Goal: Task Accomplishment & Management: Complete application form

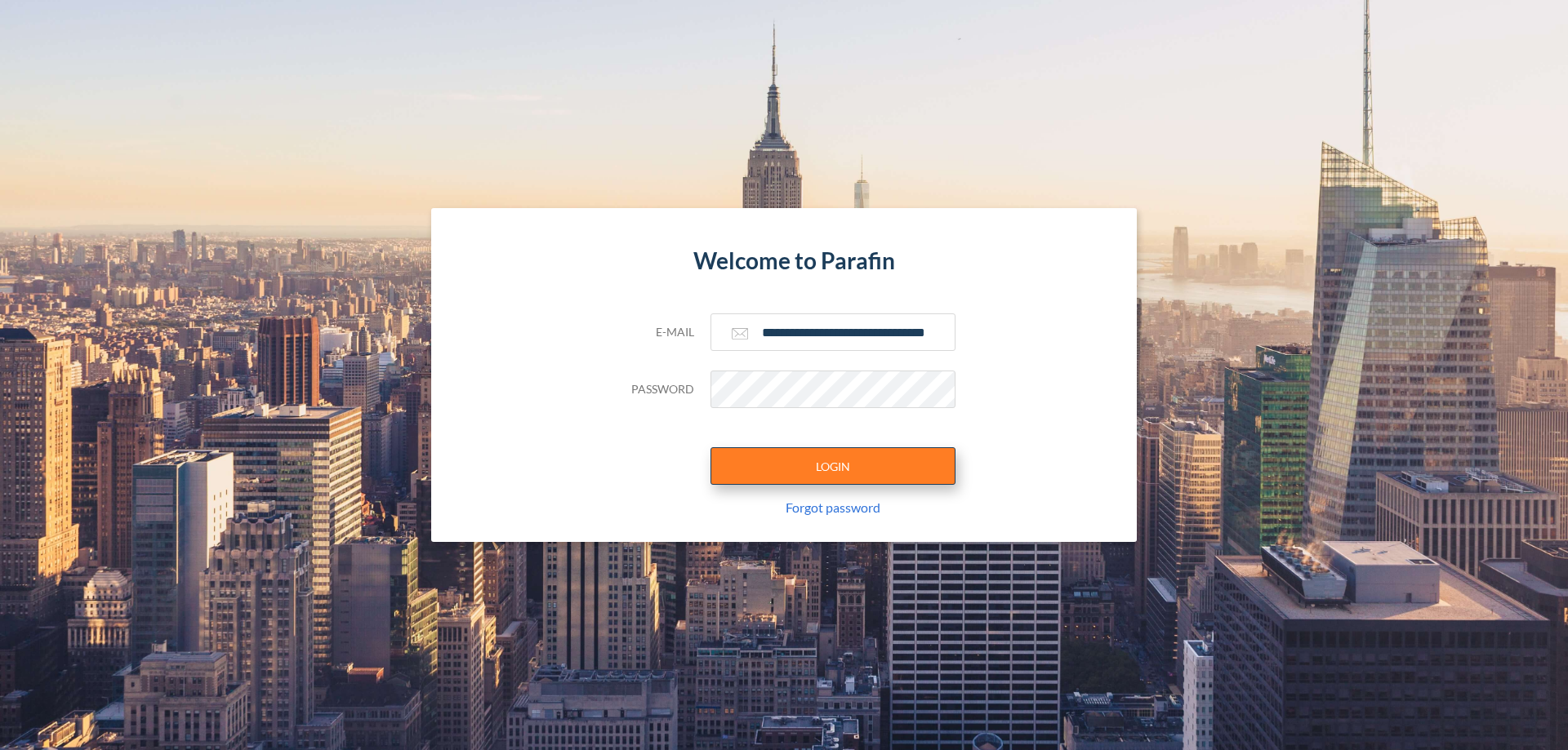
click at [833, 466] on button "LOGIN" at bounding box center [833, 466] width 245 height 38
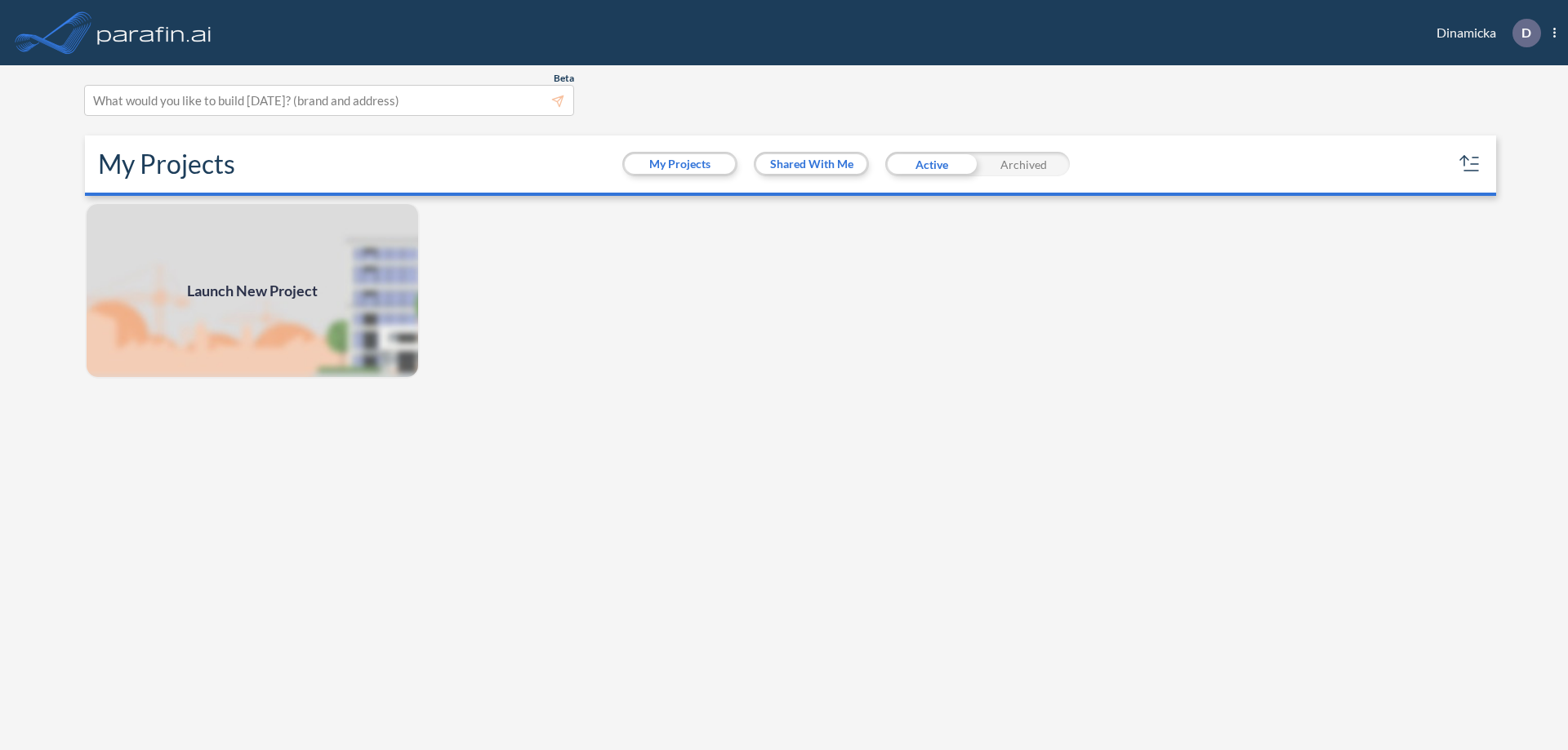
scroll to position [4, 0]
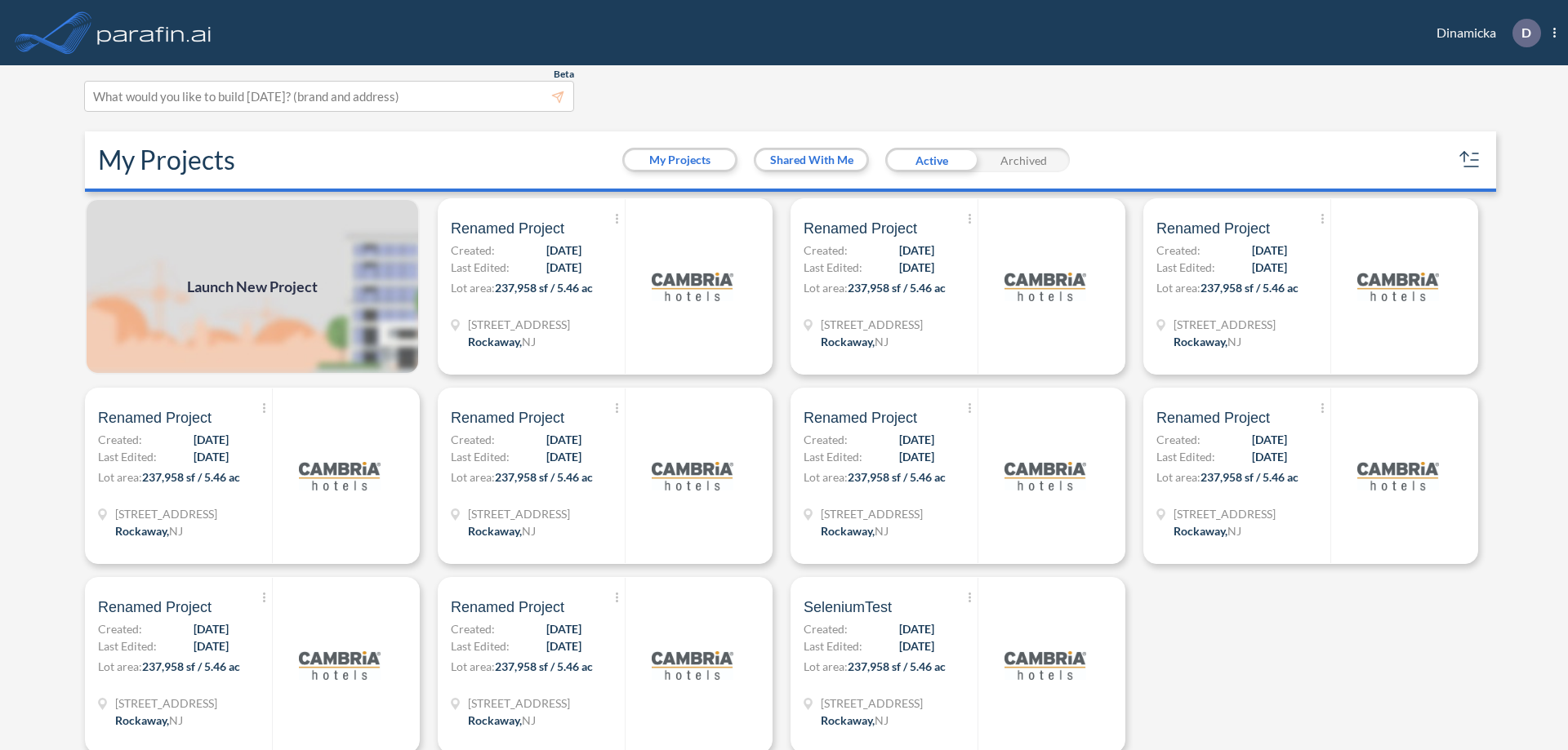
click at [252, 286] on span "Launch New Project" at bounding box center [252, 287] width 131 height 22
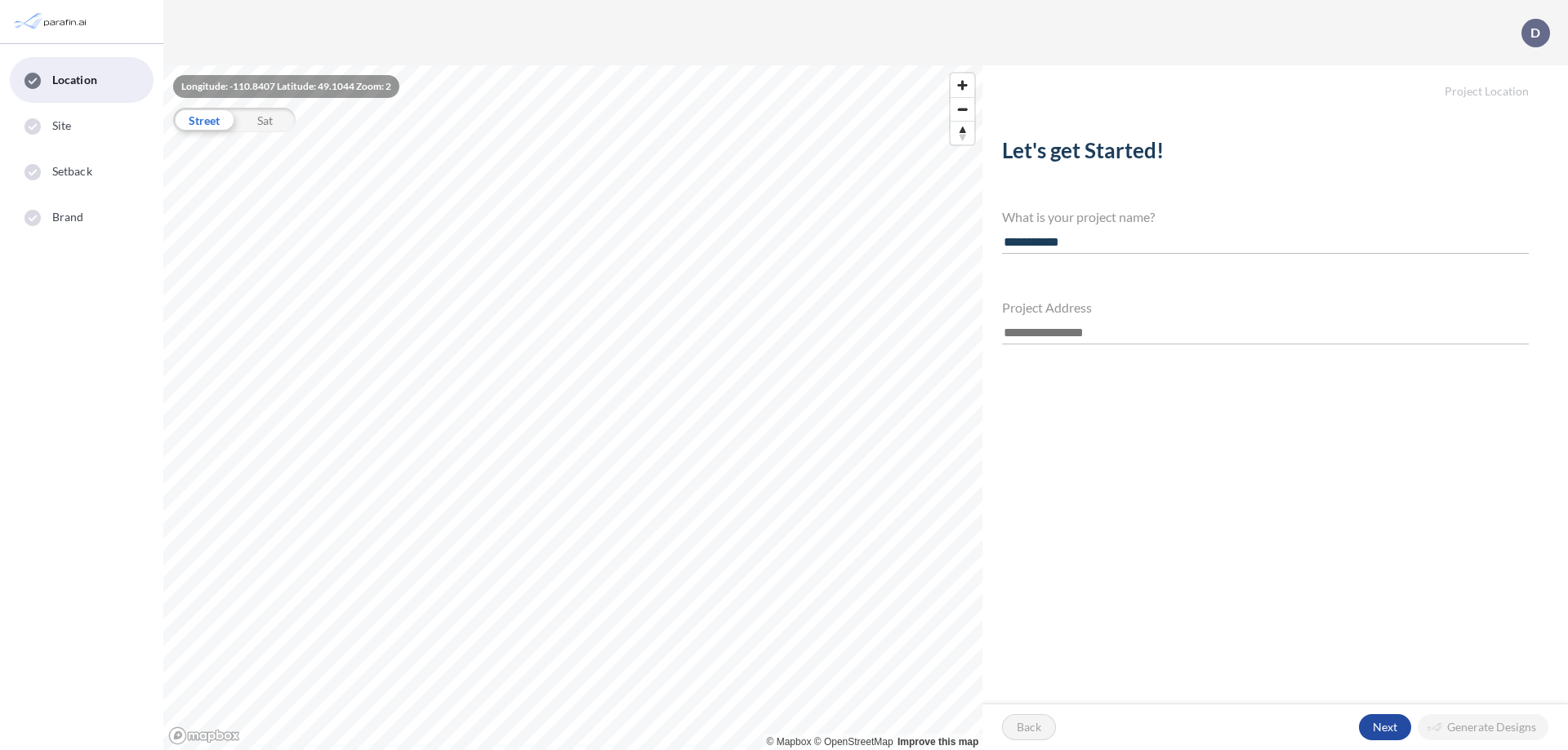
type input "**********"
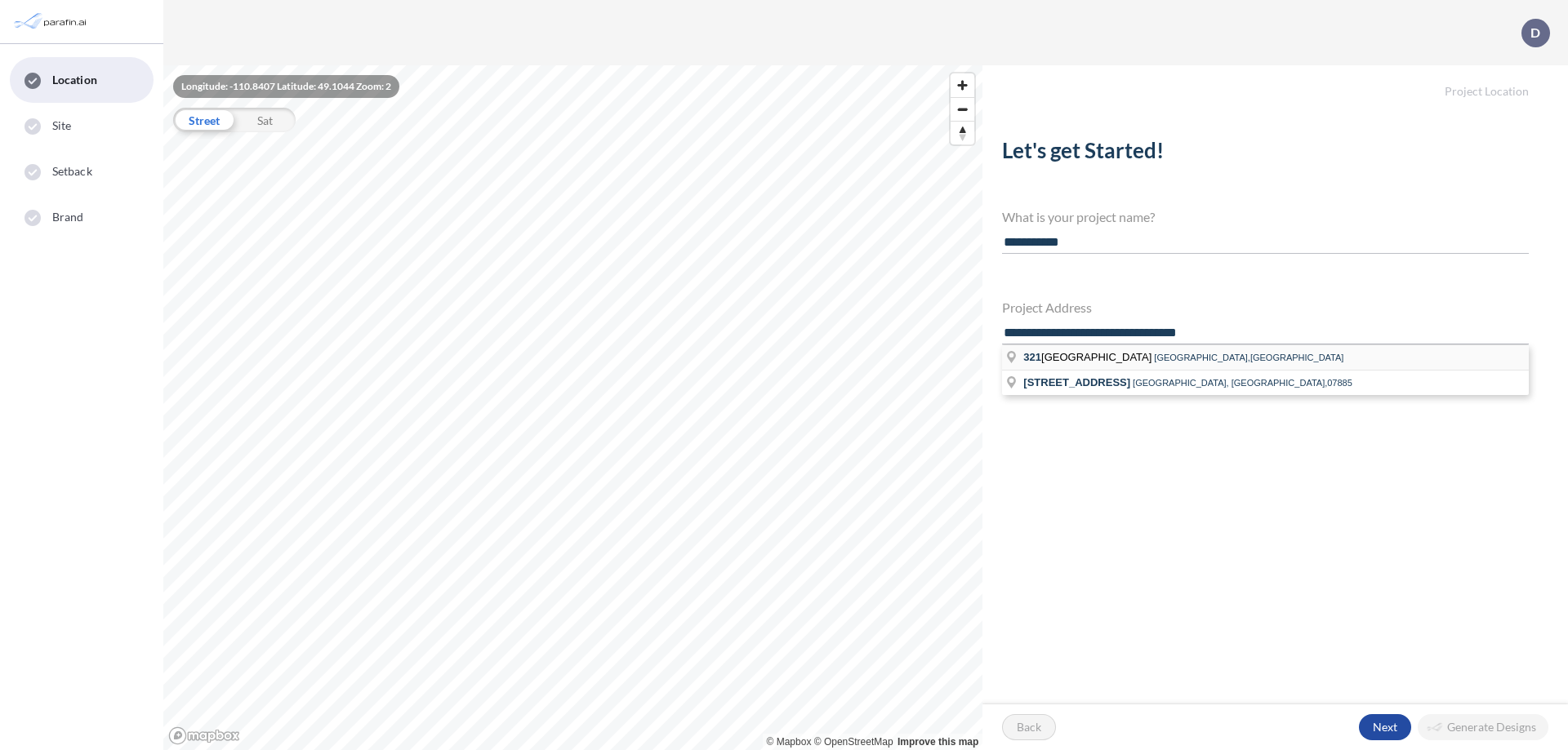
type input "**********"
click at [1265, 356] on li "321 Mt Hope Ave Mt Hope Ave, Rockaway,NJ" at bounding box center [1266, 358] width 527 height 25
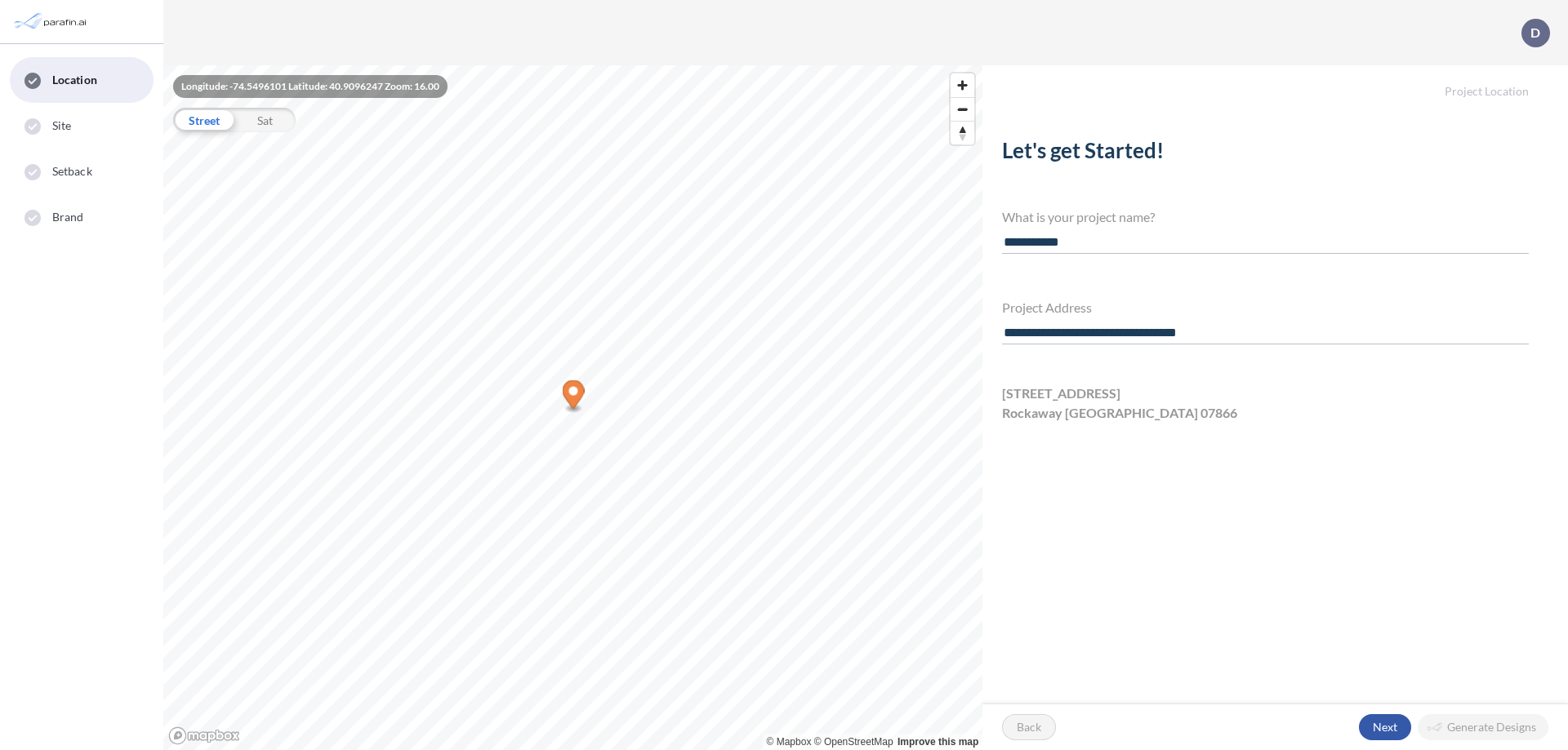
click at [1384, 728] on div "button" at bounding box center [1385, 728] width 52 height 26
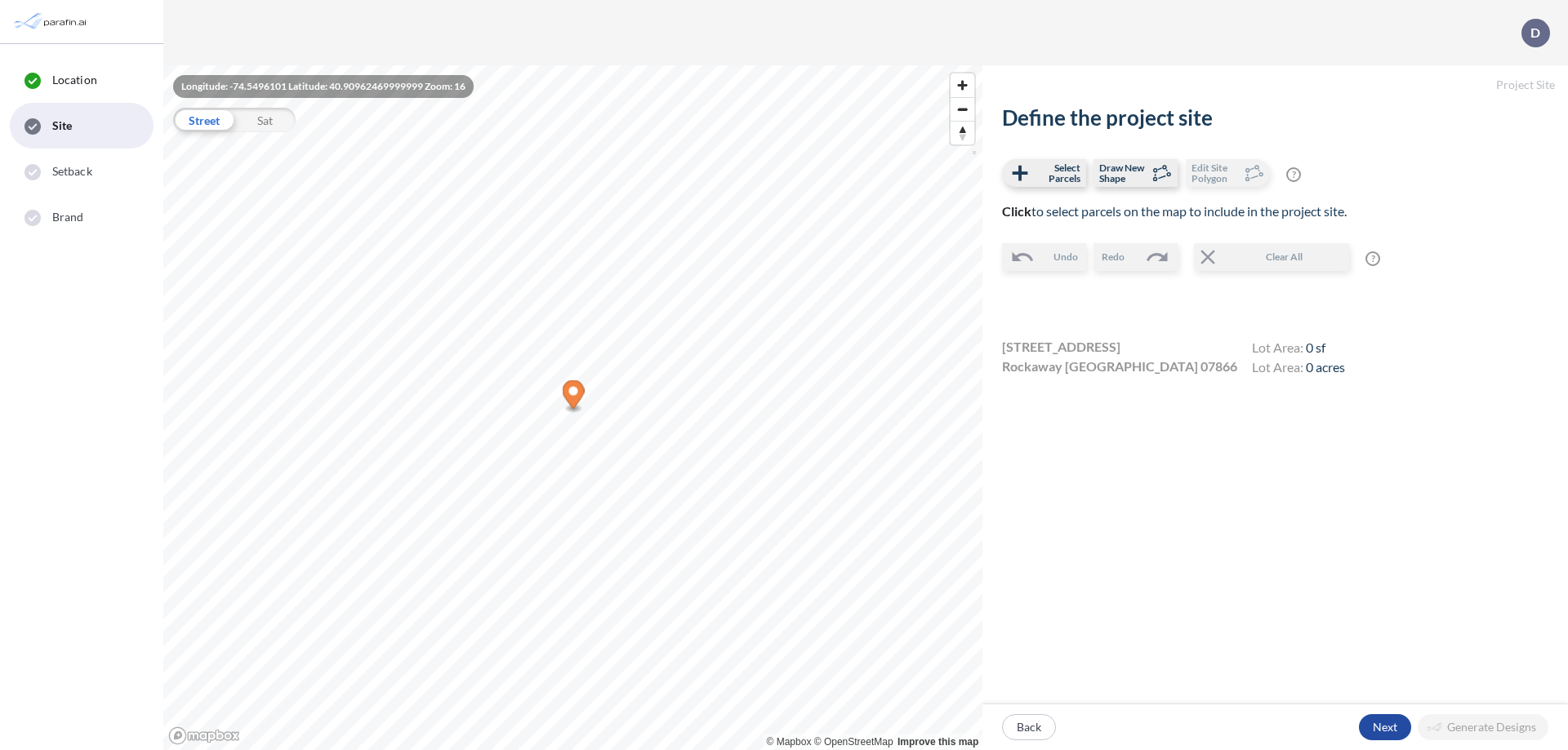
click at [573, 397] on icon "Map marker" at bounding box center [574, 394] width 22 height 29
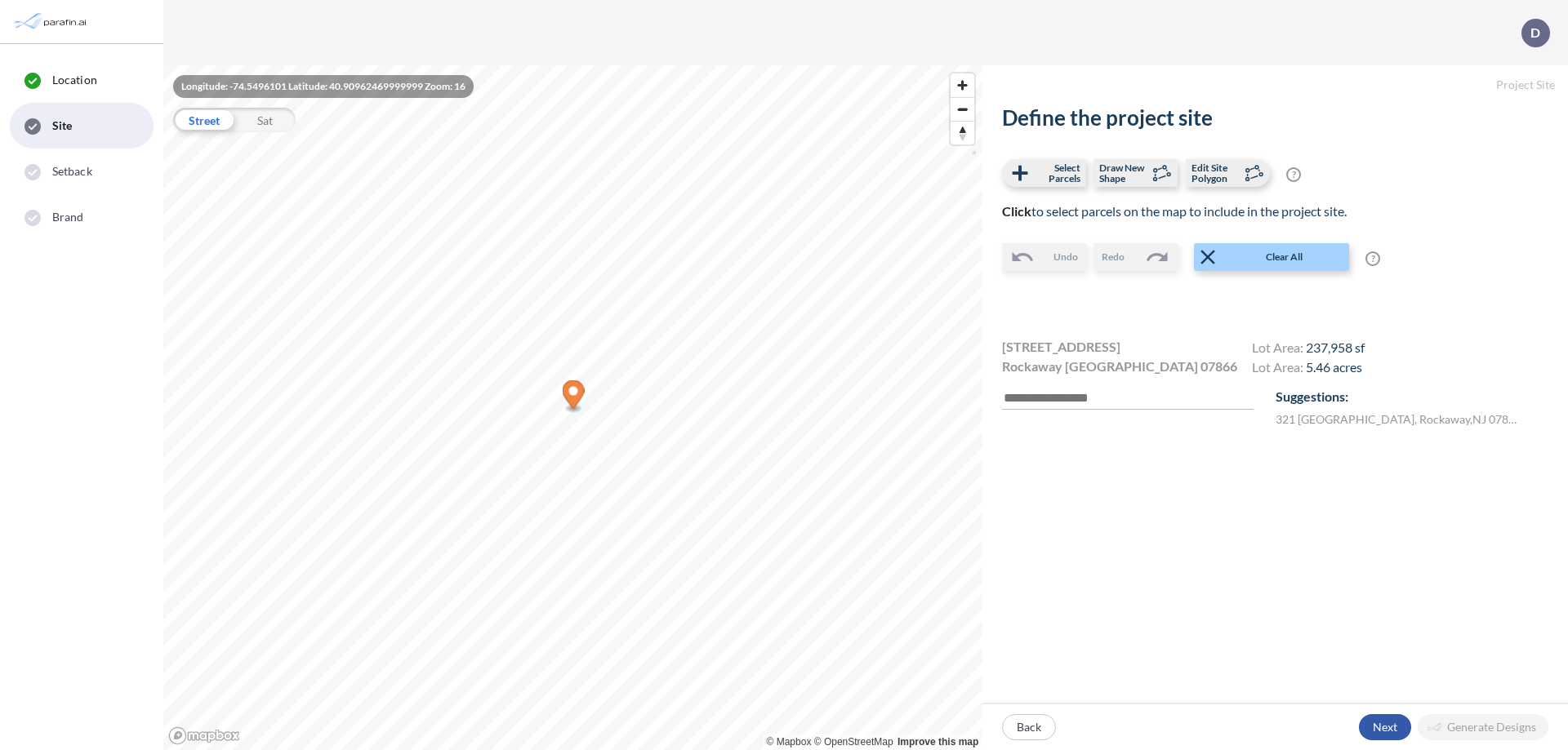
click at [1384, 728] on div "button" at bounding box center [1385, 728] width 52 height 26
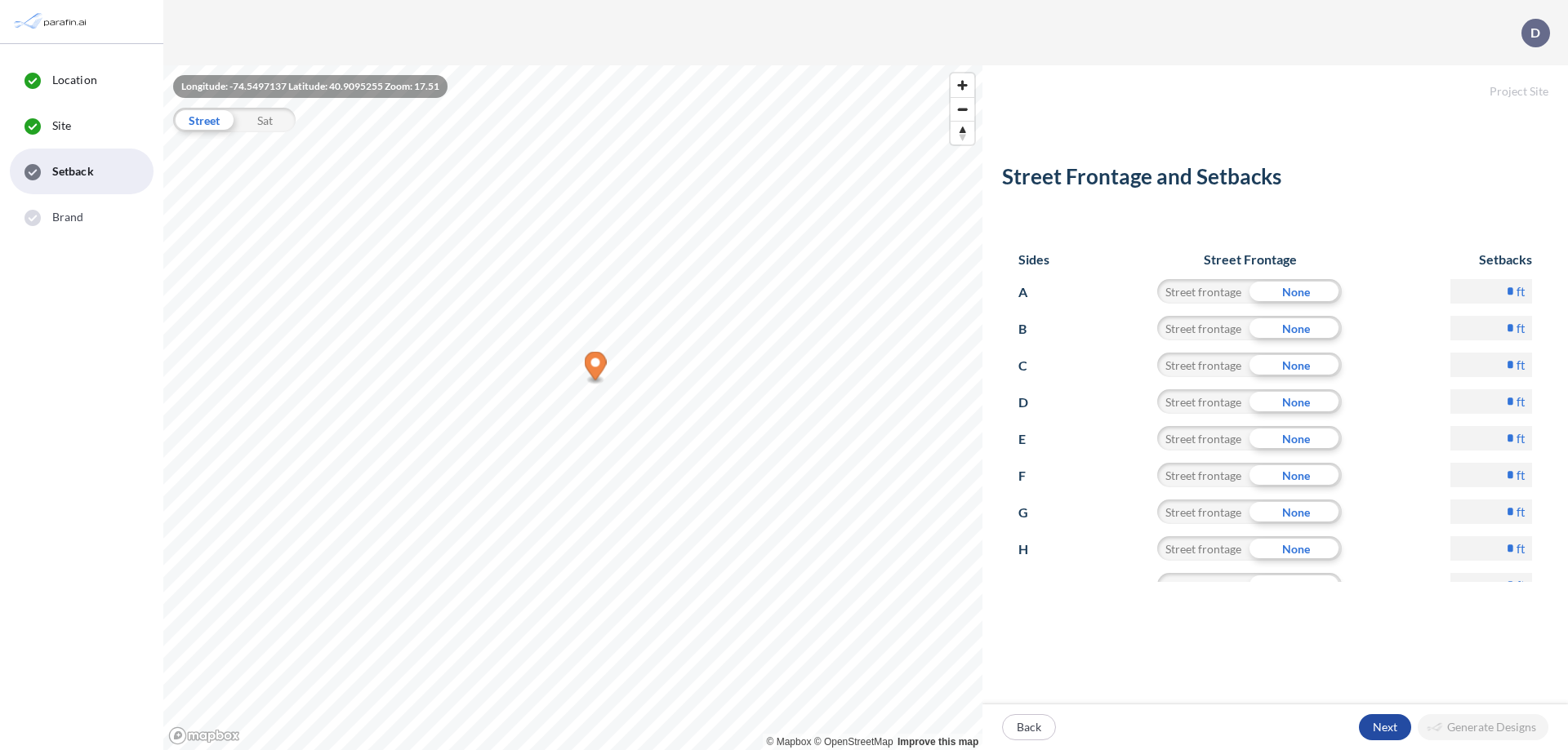
click at [1384, 728] on p "Next" at bounding box center [1385, 728] width 24 height 17
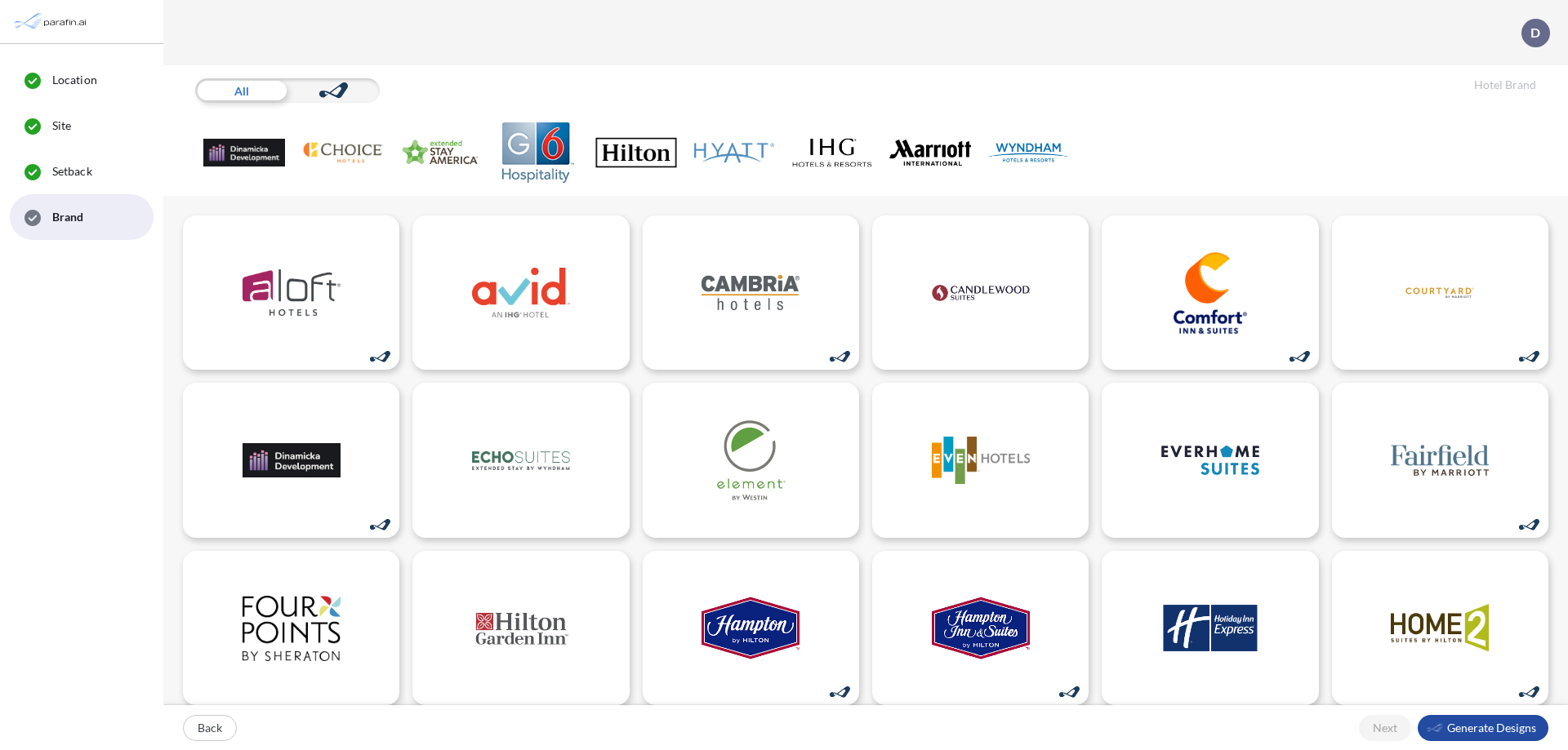
scroll to position [1, 0]
click at [333, 90] on icon at bounding box center [338, 86] width 18 height 10
